Goal: Task Accomplishment & Management: Use online tool/utility

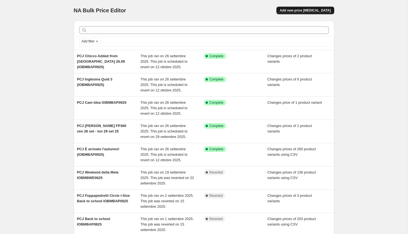
click at [316, 12] on span "Add new price [MEDICAL_DATA]" at bounding box center [304, 10] width 51 height 4
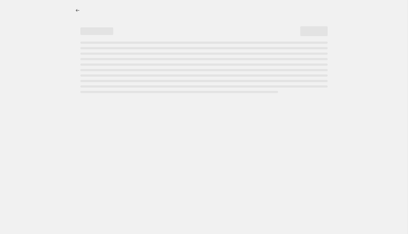
select select "percentage"
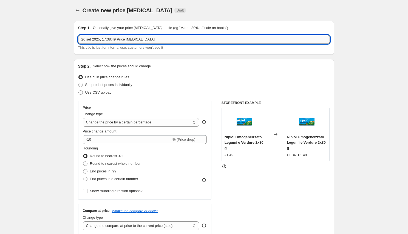
click at [184, 40] on input "26 set 2025, 17:38:49 Price [MEDICAL_DATA]" at bounding box center [203, 39] width 251 height 9
type input "PCJ Foppapedretti iTurn (IOBMBAP0925)"
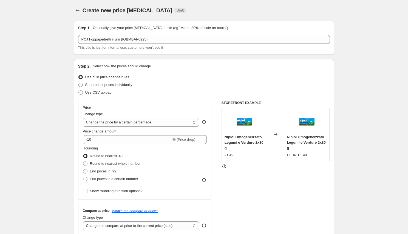
click at [130, 84] on span "Set product prices individually" at bounding box center [108, 85] width 47 height 4
click at [79, 83] on input "Set product prices individually" at bounding box center [78, 83] width 0 height 0
radio input "true"
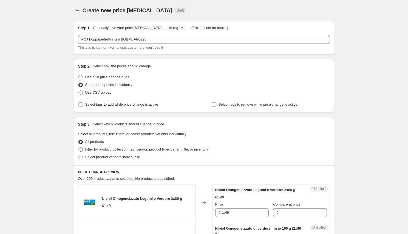
click at [106, 152] on label "Filter by product, collection, tag, vendor, product type, variant title, or inv…" at bounding box center [143, 150] width 130 height 8
click at [79, 148] on input "Filter by product, collection, tag, vendor, product type, variant title, or inv…" at bounding box center [78, 147] width 0 height 0
radio input "true"
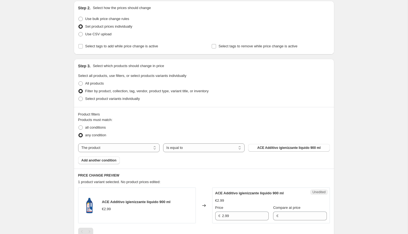
scroll to position [65, 0]
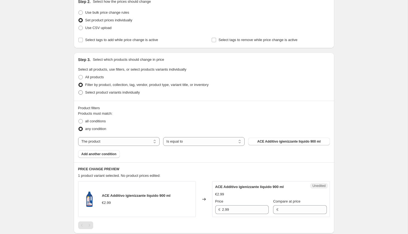
click at [108, 90] on span "Select product variants individually" at bounding box center [112, 92] width 55 height 5
click at [79, 90] on input "Select product variants individually" at bounding box center [78, 90] width 0 height 0
radio input "true"
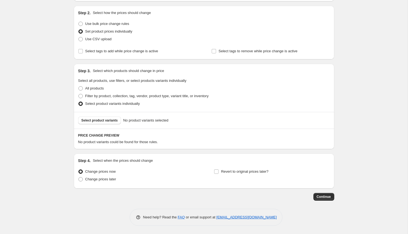
scroll to position [53, 0]
click at [105, 117] on button "Select product variants" at bounding box center [99, 121] width 43 height 8
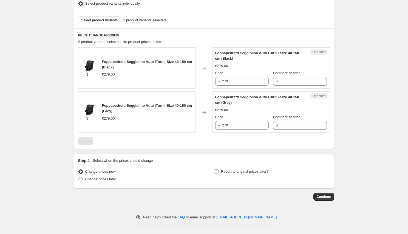
scroll to position [154, 0]
click at [235, 83] on input "279" at bounding box center [245, 81] width 47 height 9
type input "219"
type input "279"
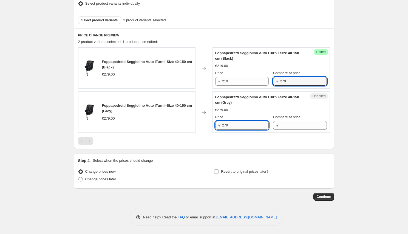
click at [230, 123] on input "279" at bounding box center [245, 125] width 47 height 9
type input "219"
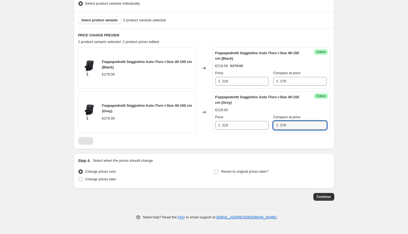
type input "279"
click at [138, 187] on div "Step 4. Select when the prices should change Change prices now Change prices la…" at bounding box center [204, 171] width 260 height 35
click at [114, 180] on span "Change prices later" at bounding box center [100, 179] width 31 height 4
click at [79, 178] on input "Change prices later" at bounding box center [78, 177] width 0 height 0
radio input "true"
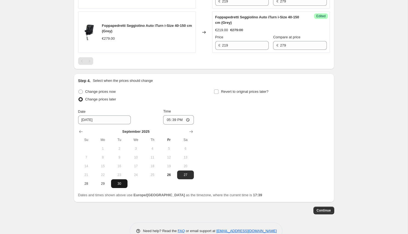
scroll to position [237, 0]
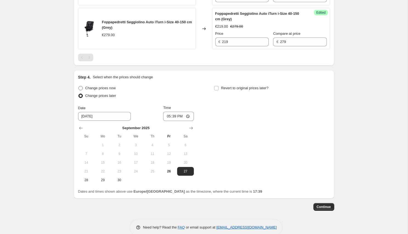
click at [105, 89] on span "Change prices now" at bounding box center [100, 88] width 30 height 4
click at [79, 86] on input "Change prices now" at bounding box center [78, 86] width 0 height 0
radio input "true"
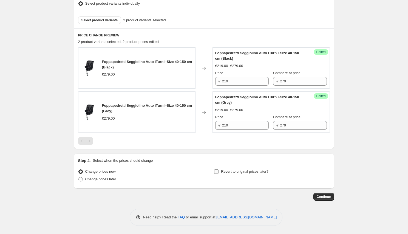
click at [222, 175] on label "Revert to original prices later?" at bounding box center [241, 172] width 55 height 8
click at [218, 174] on input "Revert to original prices later?" at bounding box center [216, 172] width 4 height 4
checkbox input "true"
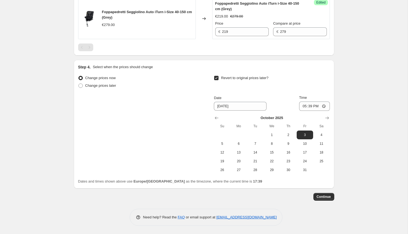
scroll to position [248, 0]
click at [226, 151] on span "12" at bounding box center [222, 152] width 12 height 4
type input "[DATE]"
click at [316, 105] on input "17:39" at bounding box center [314, 106] width 31 height 9
type input "23:59"
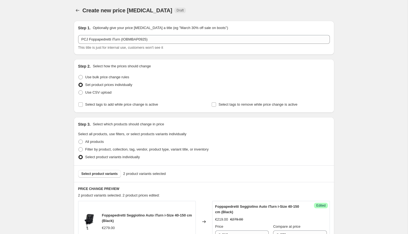
scroll to position [0, 0]
click at [146, 103] on span "Select tags to add while price change is active" at bounding box center [121, 104] width 73 height 4
click at [83, 103] on input "Select tags to add while price change is active" at bounding box center [80, 104] width 4 height 4
checkbox input "true"
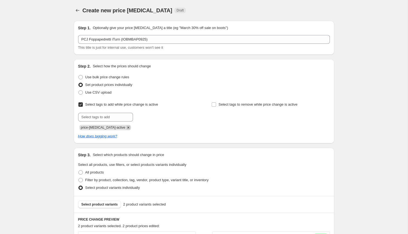
click at [126, 128] on icon "Remove price-change-job-active" at bounding box center [128, 127] width 5 height 5
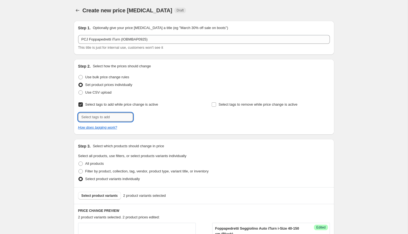
click at [123, 117] on input "text" at bounding box center [105, 117] width 55 height 9
type input "IOBMBAP0925"
click at [145, 114] on button "Add IOBMBAP0925" at bounding box center [152, 117] width 37 height 8
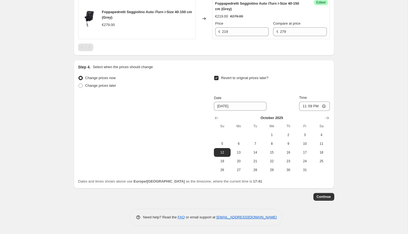
scroll to position [279, 0]
click at [323, 200] on button "Continue" at bounding box center [323, 197] width 21 height 8
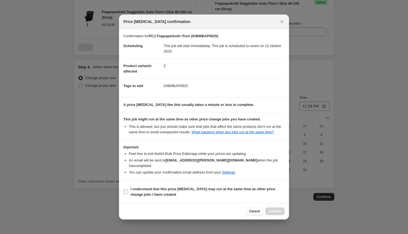
click at [151, 194] on b "I understand that this price [MEDICAL_DATA] may run at the same time as other p…" at bounding box center [202, 192] width 145 height 10
click at [128, 194] on input "I understand that this price [MEDICAL_DATA] may run at the same time as other p…" at bounding box center [126, 192] width 4 height 4
checkbox input "true"
click at [267, 208] on button "Confirm" at bounding box center [274, 212] width 19 height 8
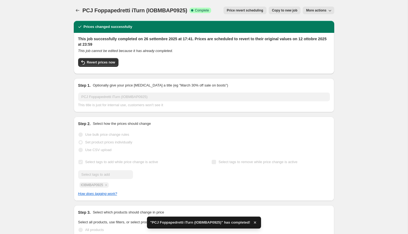
drag, startPoint x: 80, startPoint y: 13, endPoint x: 66, endPoint y: 16, distance: 14.4
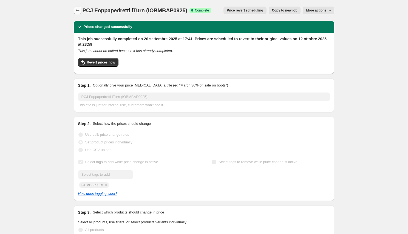
click at [78, 12] on icon "Price change jobs" at bounding box center [77, 10] width 5 height 5
